Goal: Task Accomplishment & Management: Manage account settings

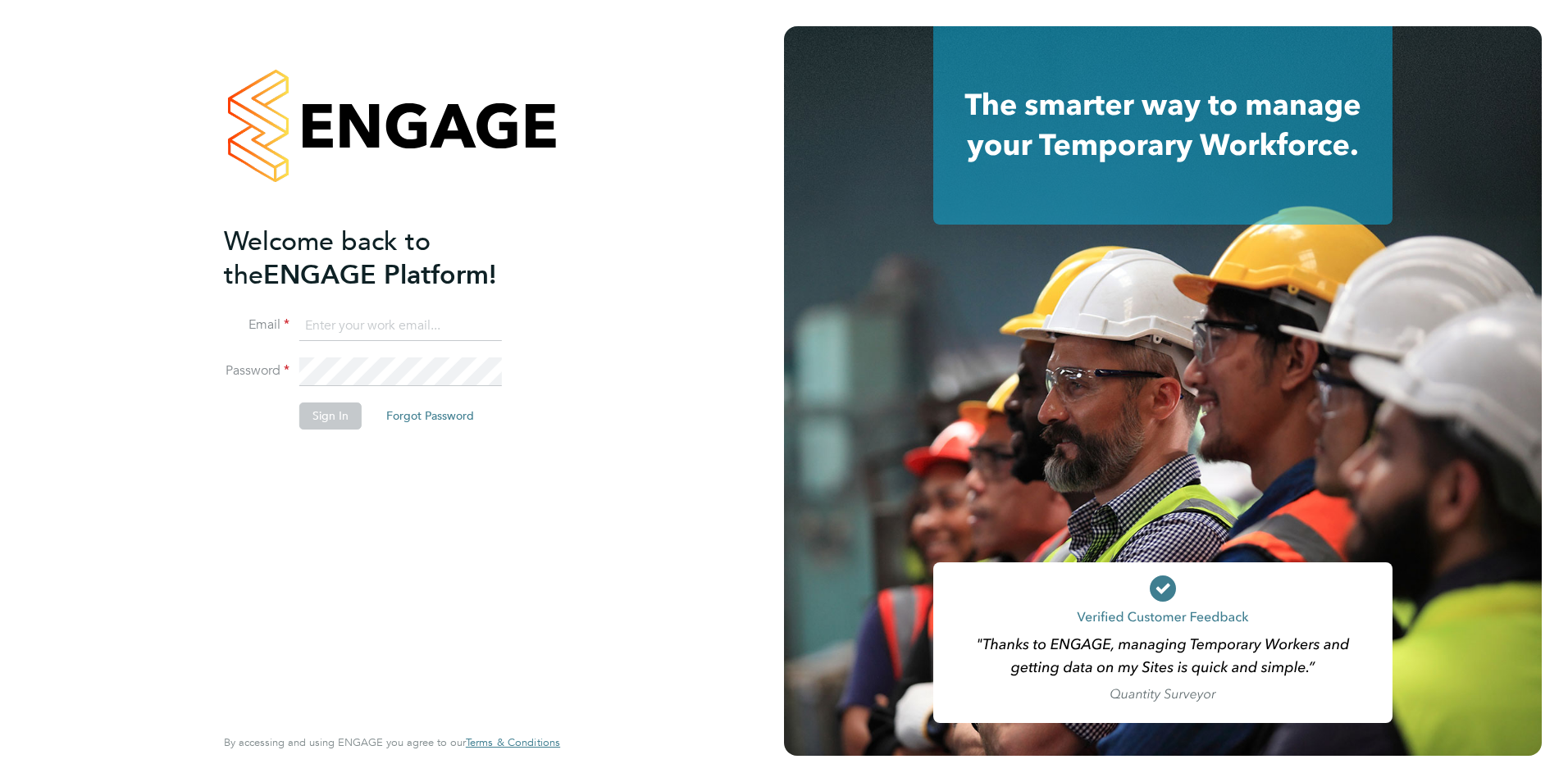
type input "[PERSON_NAME][EMAIL_ADDRESS][PERSON_NAME][DOMAIN_NAME]"
click at [343, 432] on li "Sign In Forgot Password" at bounding box center [383, 423] width 320 height 42
click at [345, 406] on button "Sign In" at bounding box center [330, 415] width 62 height 26
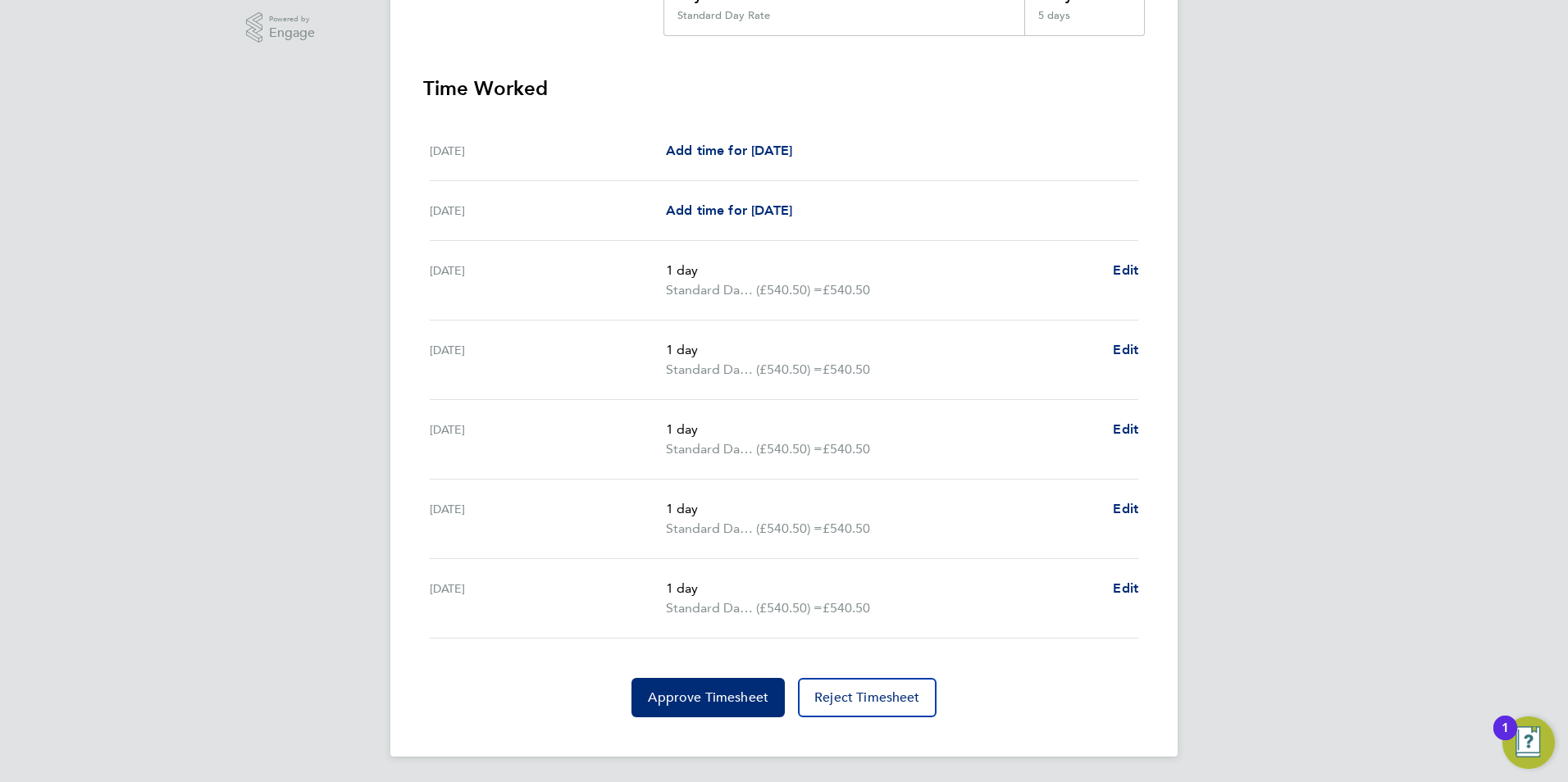
scroll to position [415, 0]
click at [711, 678] on button "Approve Timesheet" at bounding box center [708, 697] width 153 height 40
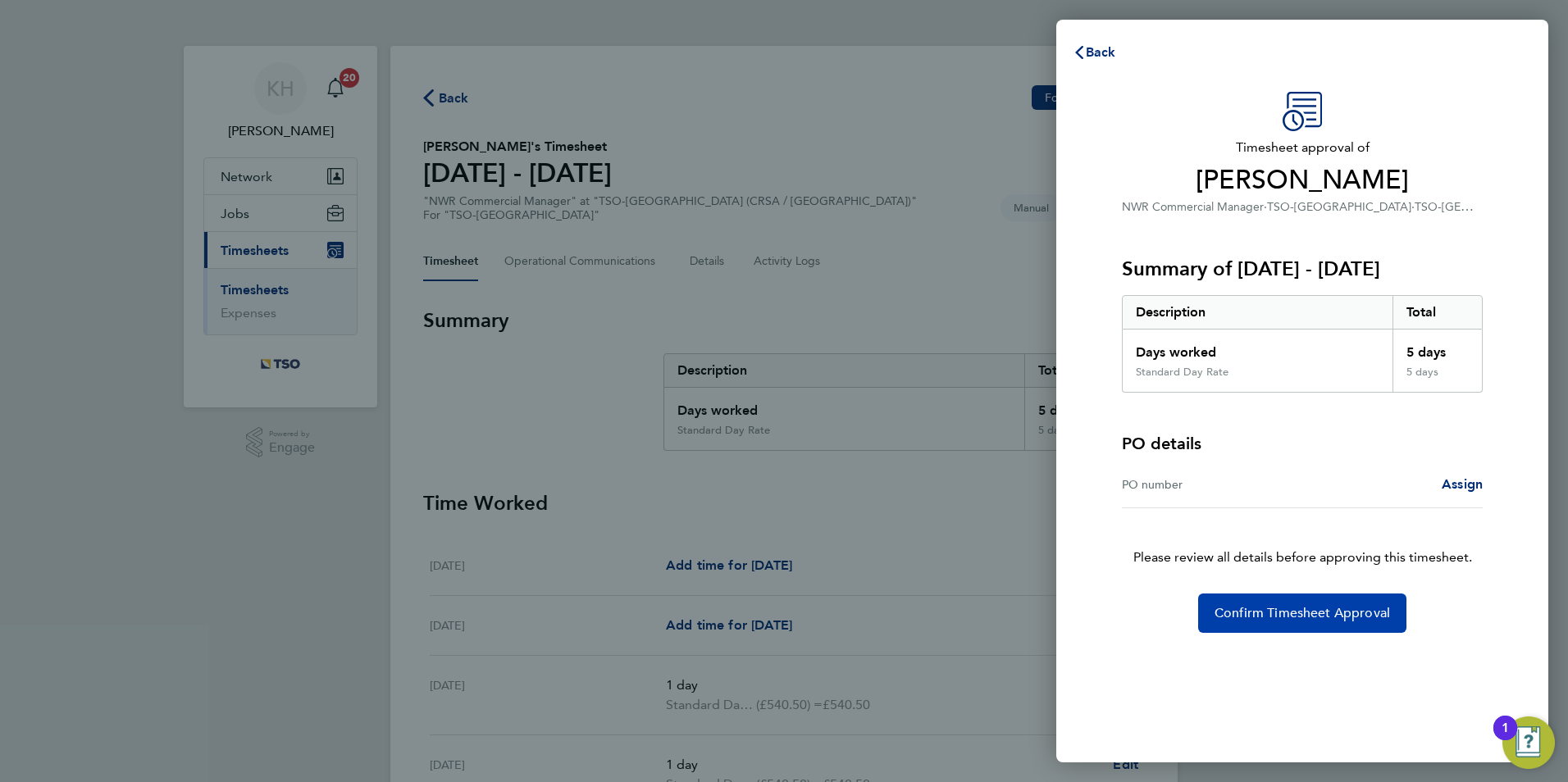
click at [1259, 632] on button "Confirm Timesheet Approval" at bounding box center [1301, 614] width 208 height 40
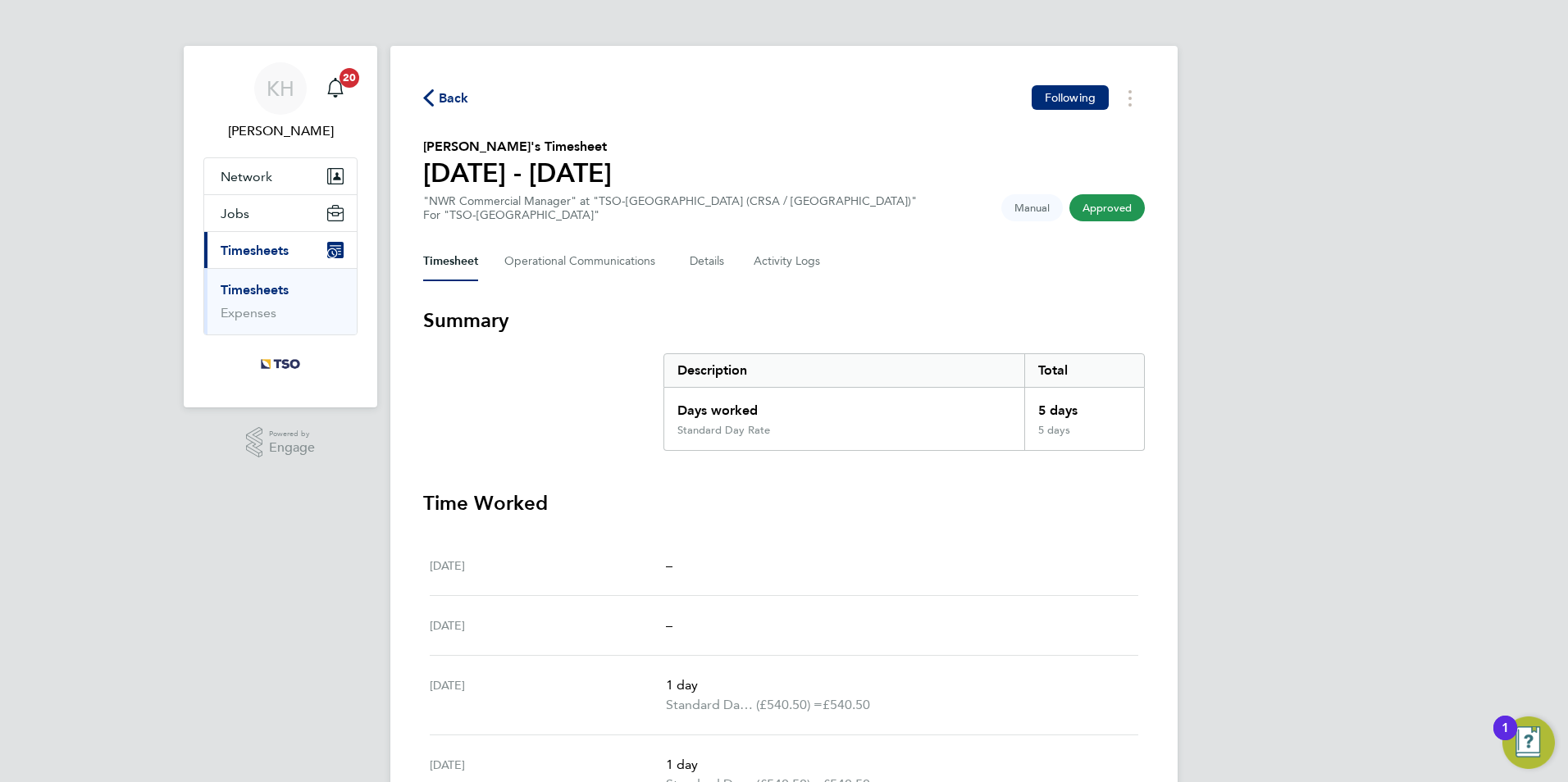
click at [278, 287] on link "Timesheets" at bounding box center [255, 289] width 68 height 15
